Goal: Understand process/instructions

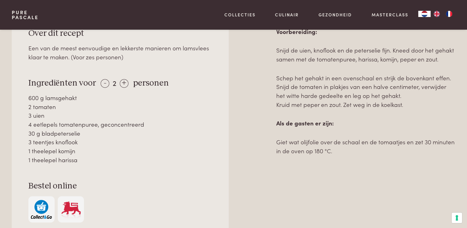
scroll to position [308, 0]
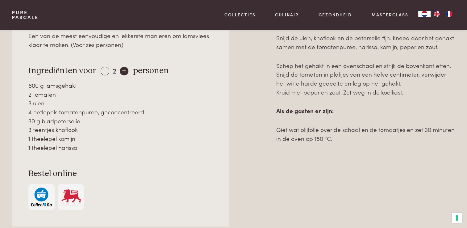
click at [125, 70] on div "+" at bounding box center [124, 71] width 9 height 9
click at [103, 73] on div "-" at bounding box center [105, 71] width 9 height 9
click at [121, 72] on div "+" at bounding box center [124, 71] width 9 height 9
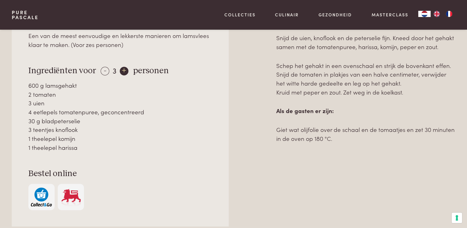
click at [121, 72] on div "+" at bounding box center [124, 71] width 9 height 9
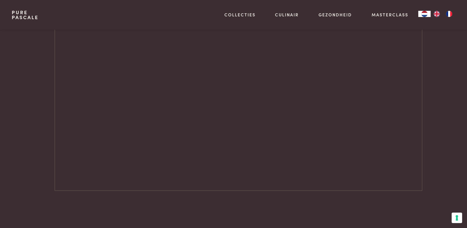
scroll to position [686, 0]
